Goal: Find specific page/section: Find specific page/section

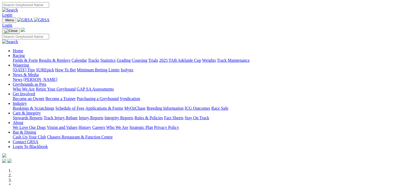
scroll to position [183, 0]
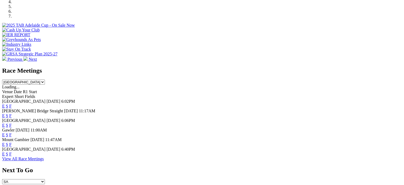
click at [12, 152] on link "F" at bounding box center [10, 153] width 2 height 5
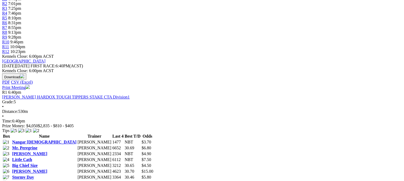
scroll to position [191, 0]
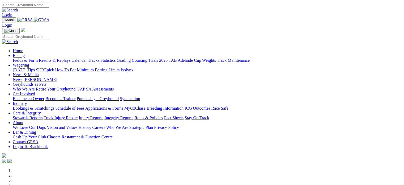
scroll to position [183, 0]
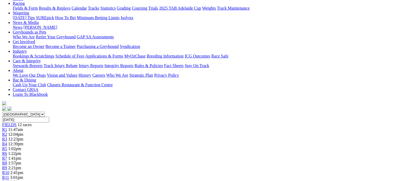
scroll to position [52, 0]
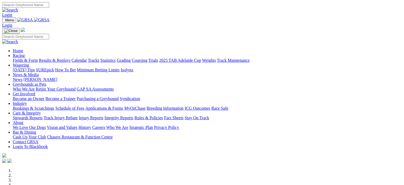
scroll to position [183, 0]
